Goal: Task Accomplishment & Management: Complete application form

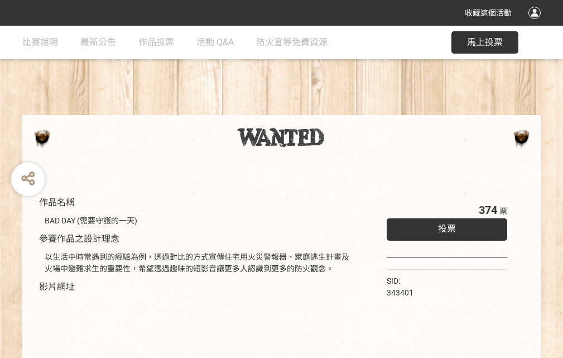
click at [537, 23] on div "收藏這個活動" at bounding box center [281, 13] width 563 height 26
click at [349, 110] on div "作品名稱 BAD DAY (需要守護的一天) 參賽作品之設計理念 以生活中時常遇到的經驗為例，透過對比的方式宣傳住宅用火災警報器、家庭逃生計畫及火場中避難求生…" at bounding box center [281, 261] width 563 height 470
click at [444, 226] on span "投票" at bounding box center [447, 228] width 18 height 11
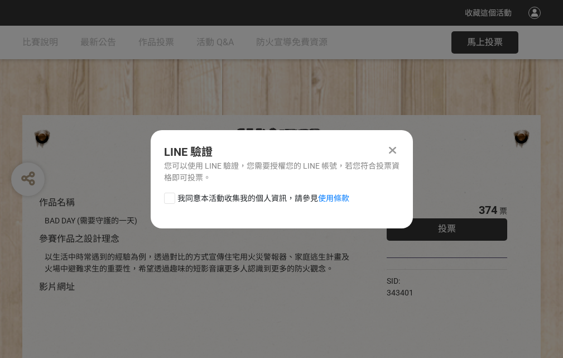
click at [169, 196] on div at bounding box center [169, 198] width 11 height 11
checkbox input "true"
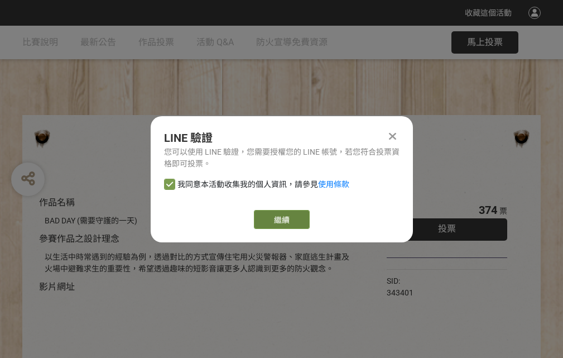
click at [281, 219] on link "繼續" at bounding box center [282, 219] width 56 height 19
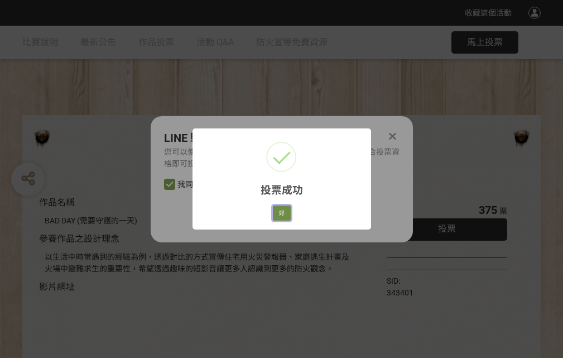
click at [279, 211] on button "好" at bounding box center [282, 213] width 18 height 16
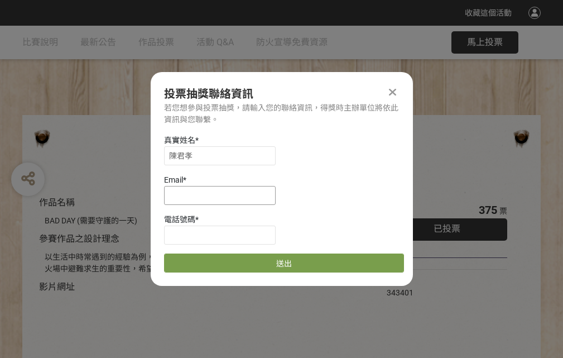
click at [223, 195] on input at bounding box center [220, 195] width 112 height 19
type input "[EMAIL_ADDRESS][DOMAIN_NAME]"
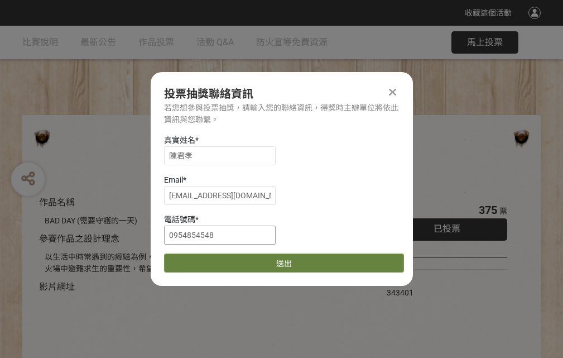
type input "0954854548"
click at [196, 259] on button "送出" at bounding box center [284, 262] width 240 height 19
